Goal: Information Seeking & Learning: Learn about a topic

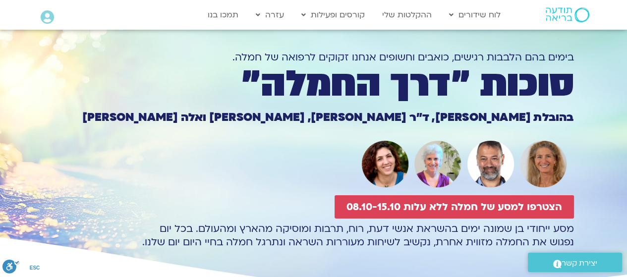
scroll to position [50, 0]
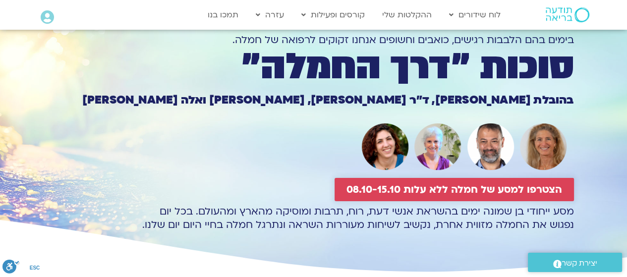
click at [417, 190] on span "הצטרפו למסע של חמלה ללא עלות 08.10-15.10" at bounding box center [453, 189] width 215 height 11
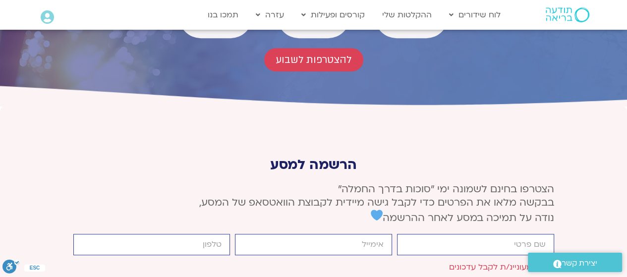
scroll to position [3602, 0]
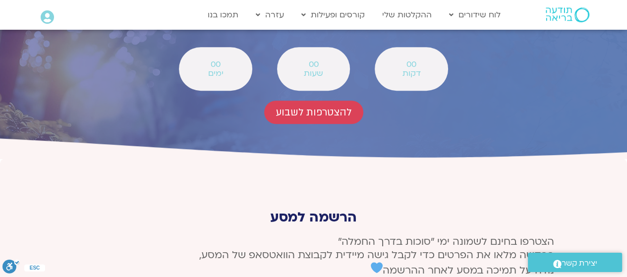
click at [484, 35] on link "לוח שידורים יומי" at bounding box center [498, 35] width 109 height 23
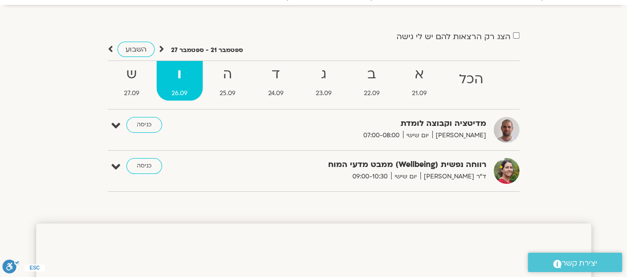
click at [235, 88] on span "25.09" at bounding box center [228, 93] width 46 height 10
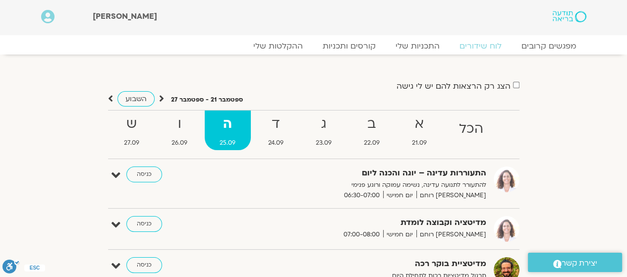
click at [270, 119] on strong "ד" at bounding box center [276, 124] width 46 height 22
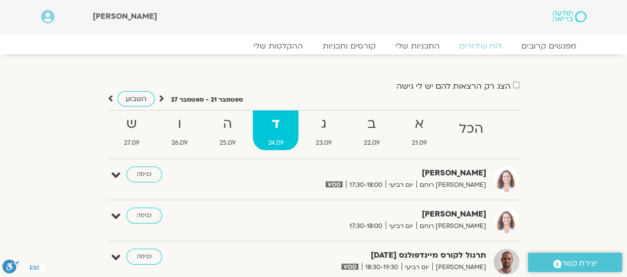
click at [333, 130] on strong "ג" at bounding box center [323, 124] width 46 height 22
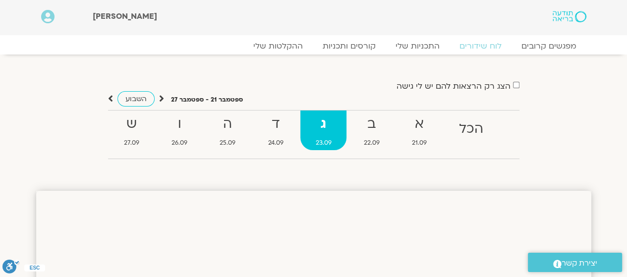
click at [384, 127] on strong "ב" at bounding box center [371, 124] width 46 height 22
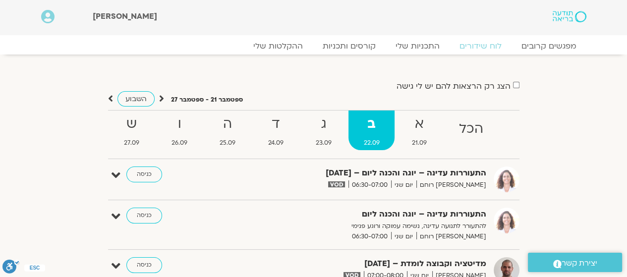
click at [409, 118] on strong "א" at bounding box center [418, 124] width 45 height 22
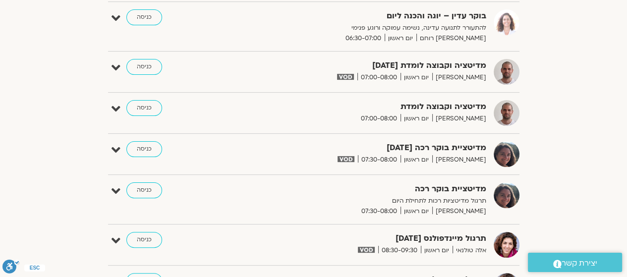
scroll to position [248, 0]
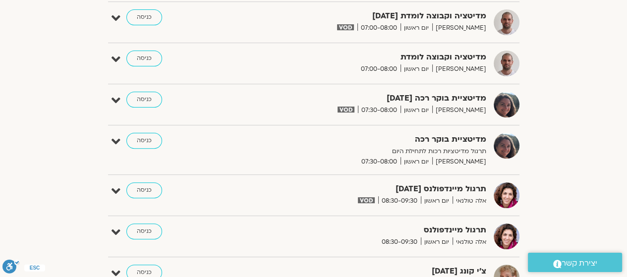
click at [140, 190] on link "כניסה" at bounding box center [144, 190] width 36 height 16
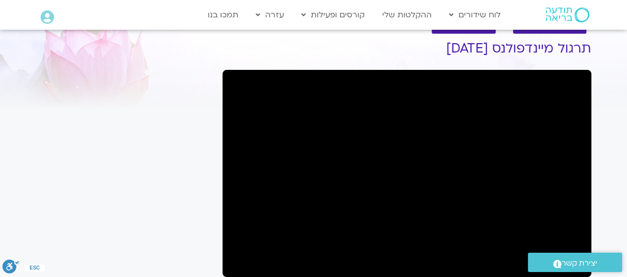
scroll to position [50, 0]
